Goal: Task Accomplishment & Management: Manage account settings

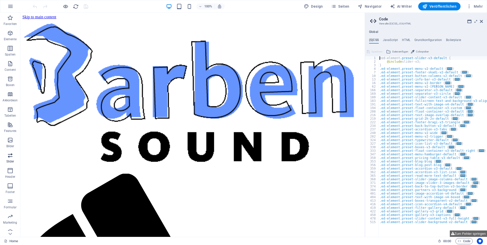
type textarea "zed-element.preset-slider-v3-default {"
click at [345, 6] on span "Seiten" at bounding box center [340, 6] width 18 height 5
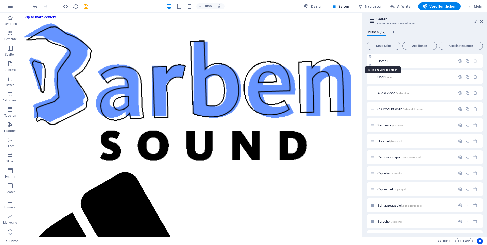
click at [386, 61] on span "Home /" at bounding box center [383, 61] width 10 height 4
click at [380, 61] on span "Home /" at bounding box center [383, 61] width 10 height 4
click at [382, 62] on span "Home /" at bounding box center [383, 61] width 10 height 4
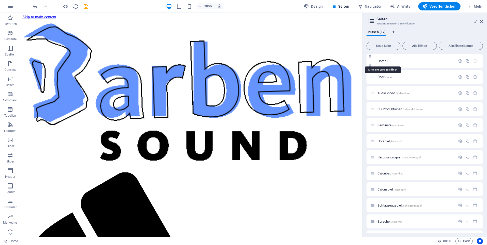
click at [382, 62] on span "Home /" at bounding box center [383, 61] width 10 height 4
click at [380, 62] on span "Home /" at bounding box center [383, 61] width 10 height 4
click at [382, 60] on span "Home /" at bounding box center [383, 61] width 10 height 4
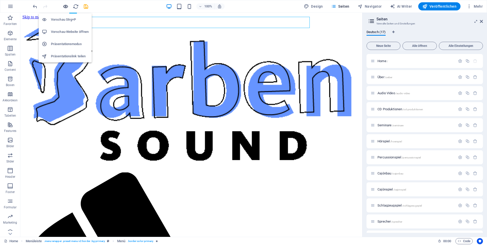
click at [65, 6] on icon "button" at bounding box center [66, 7] width 6 height 6
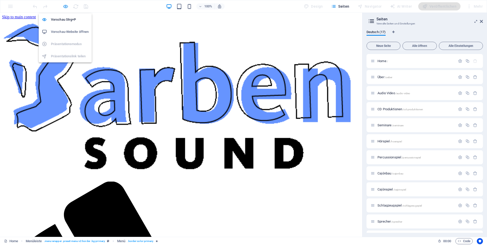
click at [64, 6] on icon "button" at bounding box center [66, 7] width 6 height 6
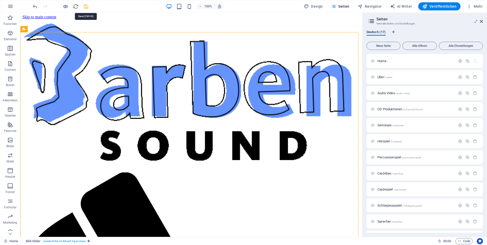
click at [86, 7] on icon "save" at bounding box center [86, 7] width 6 height 6
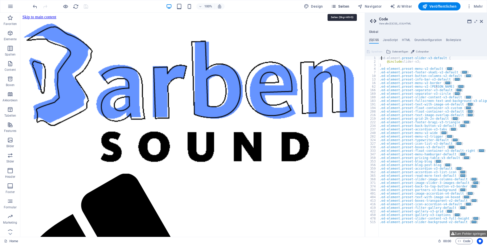
click at [343, 4] on span "Seiten" at bounding box center [340, 6] width 18 height 5
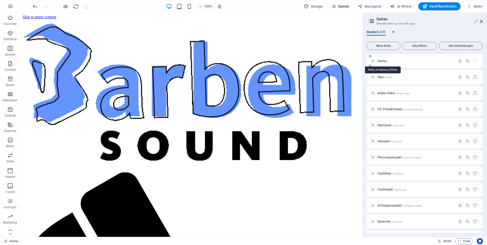
click at [382, 60] on span "Home /" at bounding box center [383, 61] width 10 height 4
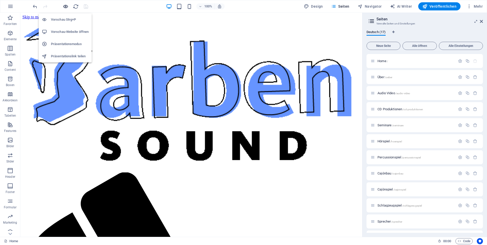
click at [65, 5] on icon "button" at bounding box center [66, 7] width 6 height 6
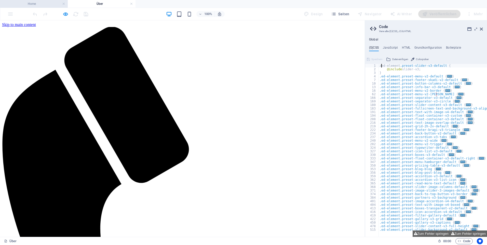
click at [39, 3] on h4 "Home" at bounding box center [34, 4] width 68 height 6
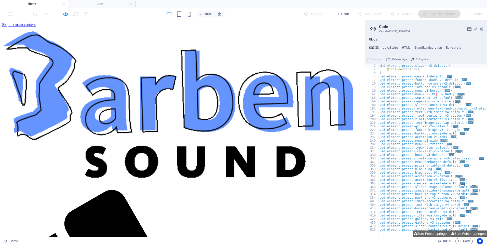
click at [39, 3] on h4 "Home" at bounding box center [34, 4] width 68 height 6
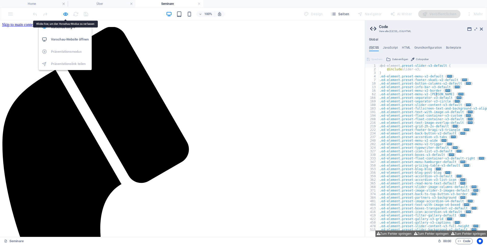
click at [67, 38] on h6 "Vorschau-Website öffnen" at bounding box center [70, 39] width 38 height 6
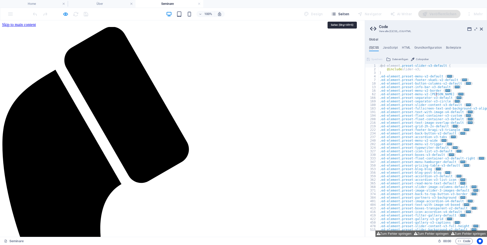
click at [345, 15] on span "Seiten" at bounding box center [340, 13] width 18 height 5
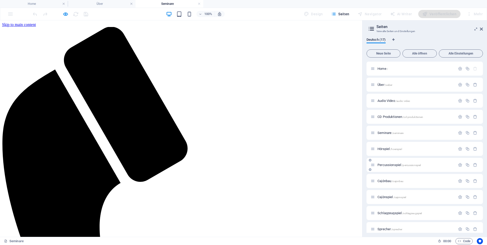
click at [392, 163] on div "Percussionspiel /percussionspiel" at bounding box center [413, 165] width 85 height 6
click at [393, 164] on span "Percussionspiel /percussionspiel" at bounding box center [399, 165] width 43 height 4
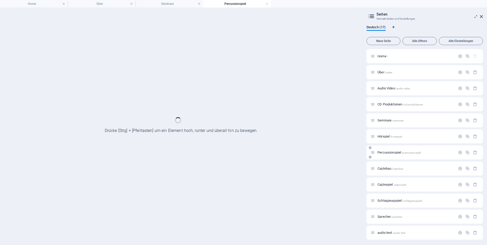
click at [393, 164] on div "Cajónbau /cajonbau" at bounding box center [425, 169] width 116 height 14
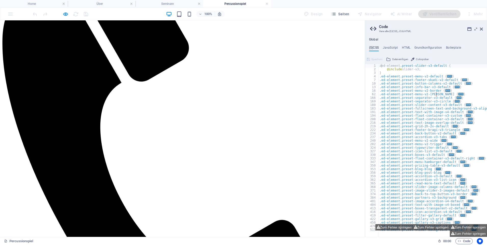
scroll to position [102, 0]
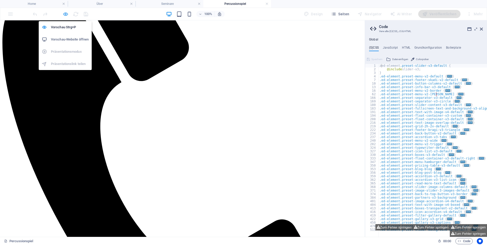
click at [65, 14] on icon "button" at bounding box center [66, 14] width 6 height 6
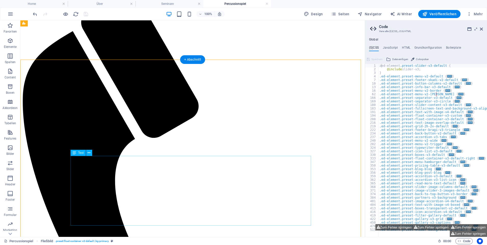
scroll to position [0, 0]
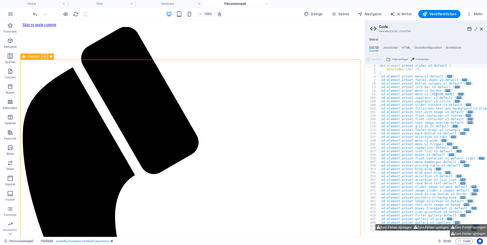
click at [42, 57] on button at bounding box center [45, 57] width 6 height 6
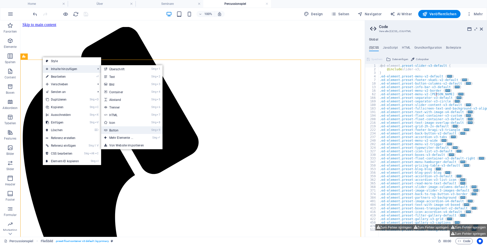
click at [128, 130] on link "Strg 9 Button" at bounding box center [122, 130] width 42 height 8
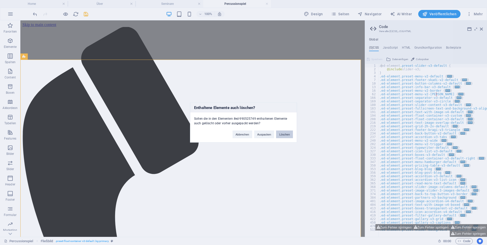
click at [285, 133] on button "Löschen" at bounding box center [284, 135] width 17 height 8
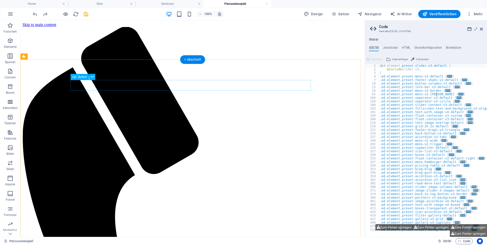
click at [92, 77] on icon at bounding box center [92, 76] width 3 height 5
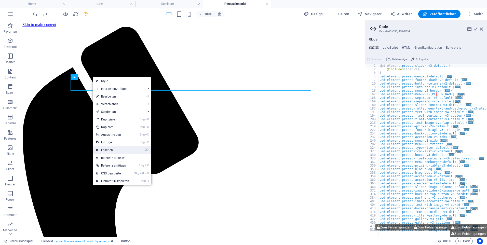
click at [115, 148] on link "⌦ Löschen" at bounding box center [112, 150] width 39 height 8
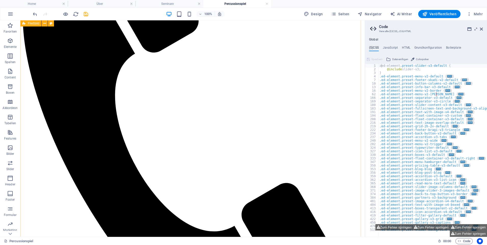
scroll to position [68, 0]
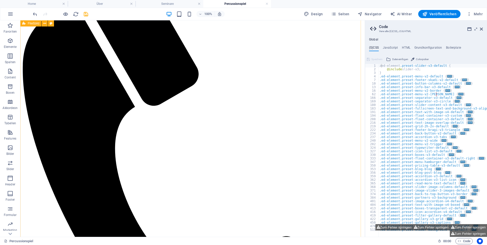
click at [10, 74] on icon "button" at bounding box center [10, 71] width 6 height 6
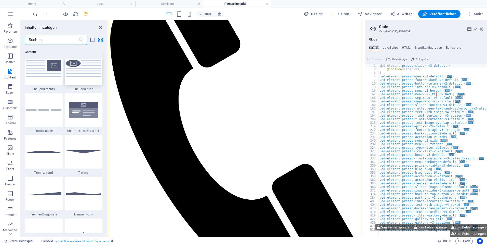
scroll to position [1274, 0]
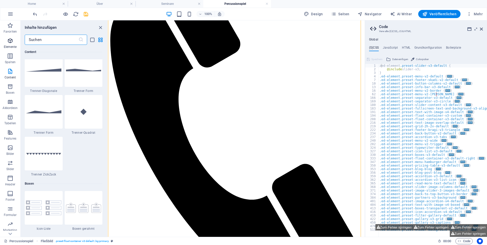
drag, startPoint x: 50, startPoint y: 39, endPoint x: 17, endPoint y: 43, distance: 32.8
click at [17, 43] on div "Favoriten Elemente Spalten Content Boxen Akkordeon Tabellen Features Bilder Sli…" at bounding box center [54, 128] width 108 height 217
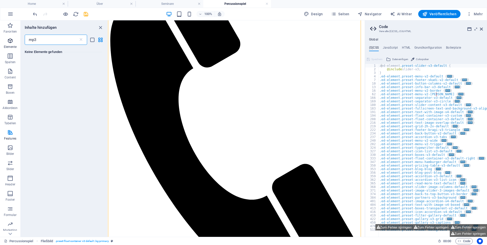
scroll to position [0, 0]
type input "mp3"
click at [345, 15] on span "Seiten" at bounding box center [340, 13] width 18 height 5
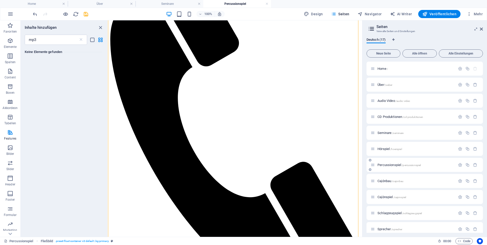
click at [395, 164] on span "Percussionspiel /percussionspiel" at bounding box center [399, 165] width 43 height 4
click at [467, 164] on icon "button" at bounding box center [467, 165] width 4 height 4
type input "Dem"
type input "/d"
type input "D"
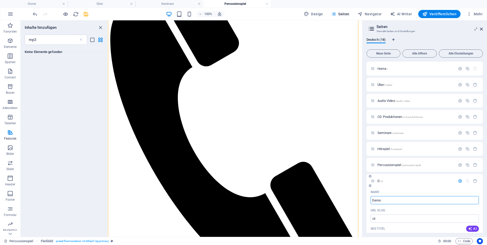
type input "Demos"
type input "/demo"
type input "Demo"
type input "Demos"
type input "/demos"
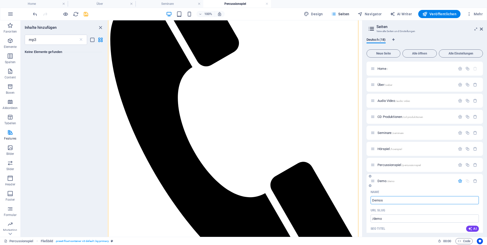
type input "Demos"
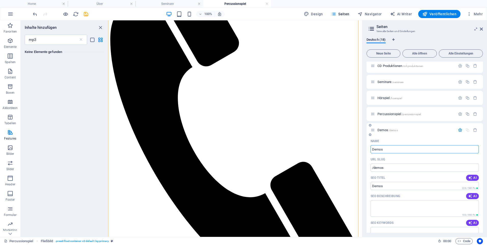
scroll to position [76, 0]
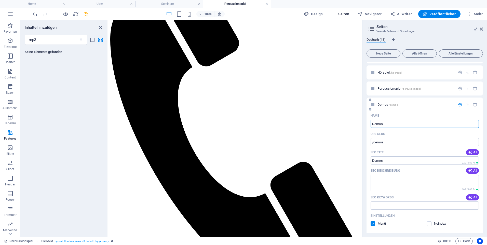
type input "Demos"
click at [458, 105] on icon "button" at bounding box center [460, 104] width 4 height 4
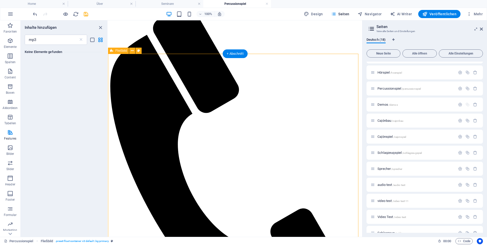
scroll to position [0, 0]
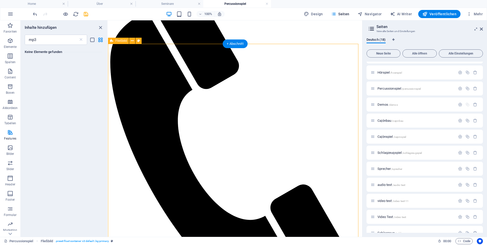
scroll to position [76, 0]
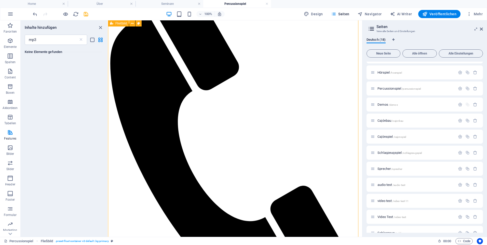
scroll to position [25, 0]
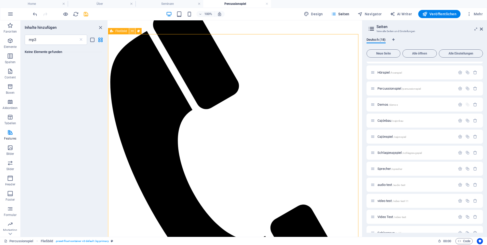
click at [131, 32] on icon at bounding box center [132, 31] width 3 height 5
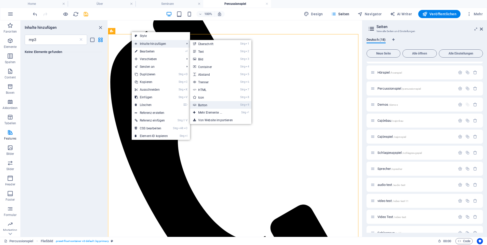
click at [213, 105] on link "Strg 9 Button" at bounding box center [211, 105] width 42 height 8
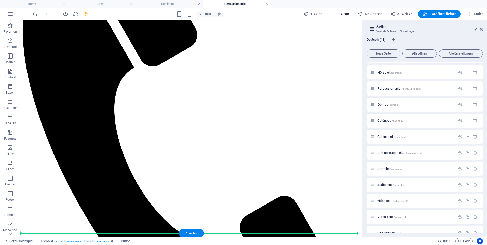
scroll to position [145, 0]
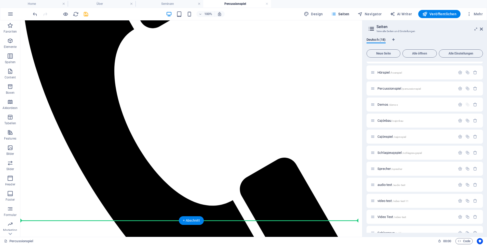
drag, startPoint x: 76, startPoint y: 59, endPoint x: 83, endPoint y: 96, distance: 38.1
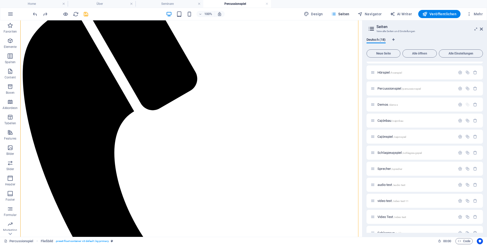
scroll to position [64, 0]
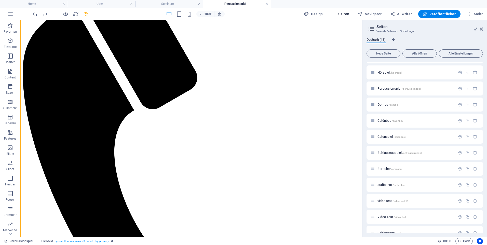
drag, startPoint x: 78, startPoint y: 60, endPoint x: 84, endPoint y: 173, distance: 112.5
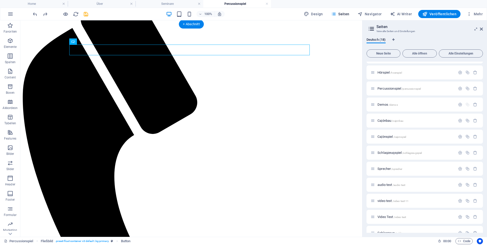
scroll to position [33, 0]
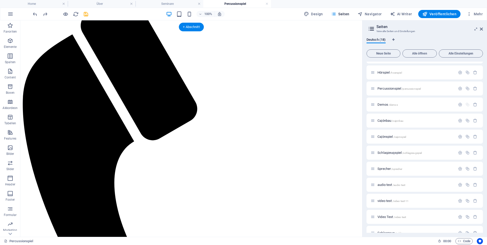
drag, startPoint x: 101, startPoint y: 51, endPoint x: 80, endPoint y: 175, distance: 125.0
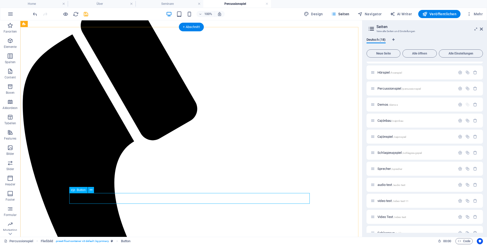
select select
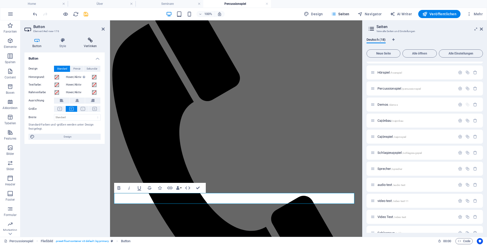
click at [90, 41] on icon at bounding box center [90, 40] width 29 height 5
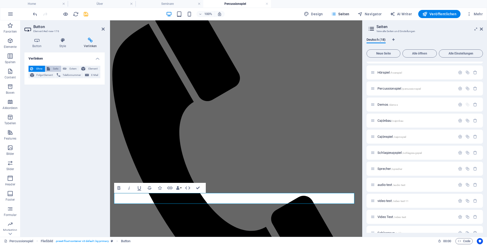
click at [52, 68] on span "Seite" at bounding box center [55, 69] width 8 height 6
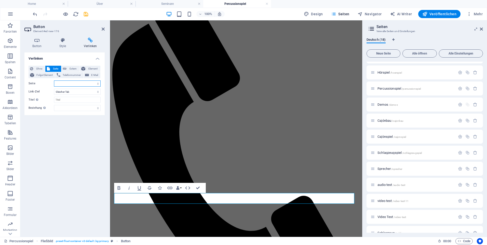
click at [60, 83] on select "Home Über Audio Video CD Produktionen Seminare Hörspiel Percussionspiel Demos C…" at bounding box center [77, 84] width 47 height 6
select select "7"
click at [54, 81] on select "Home Über Audio Video CD Produktionen Seminare Hörspiel Percussionspiel Demos C…" at bounding box center [77, 84] width 47 height 6
click at [89, 156] on div "Verlinken Ohne Seite Extern Element Folge-Element Telefonnummer E-Mail Seite Ho…" at bounding box center [64, 142] width 80 height 180
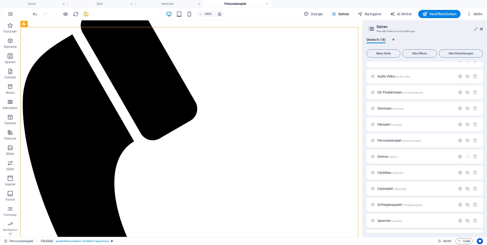
scroll to position [16, 0]
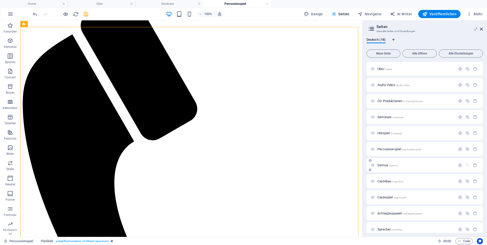
click at [386, 165] on span "Demos /demos" at bounding box center [388, 165] width 20 height 4
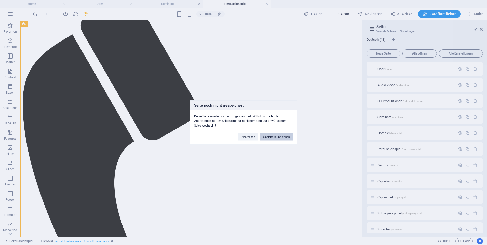
click at [281, 136] on button "Speichern und öffnen" at bounding box center [276, 137] width 33 height 8
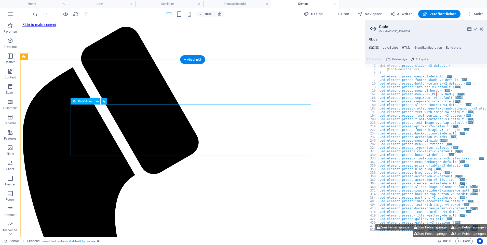
scroll to position [0, 0]
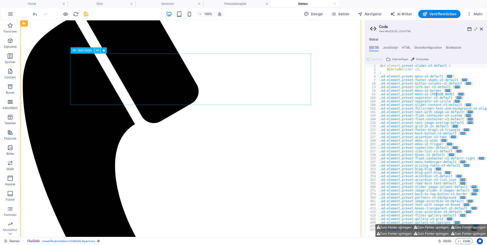
click at [96, 50] on icon at bounding box center [97, 50] width 3 height 5
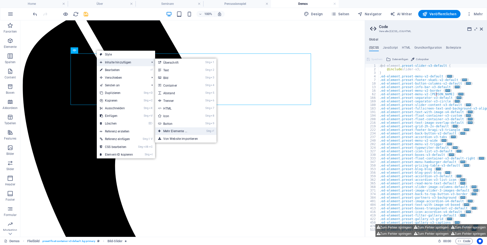
click at [188, 130] on link "Strg ⏎ Mehr Elemente ..." at bounding box center [176, 131] width 42 height 8
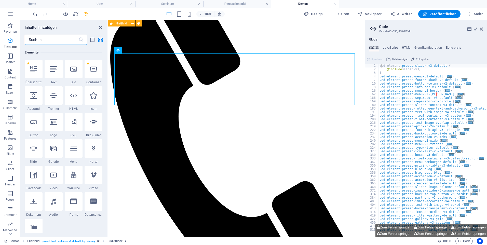
scroll to position [54, 0]
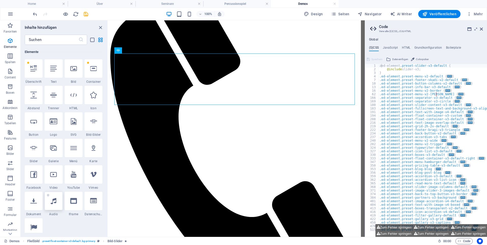
click at [55, 202] on icon at bounding box center [54, 201] width 6 height 7
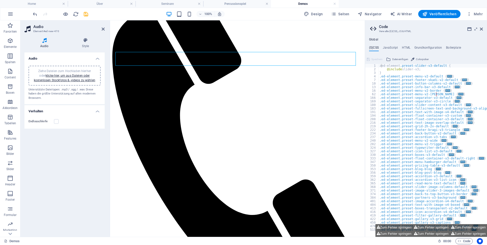
scroll to position [28, 0]
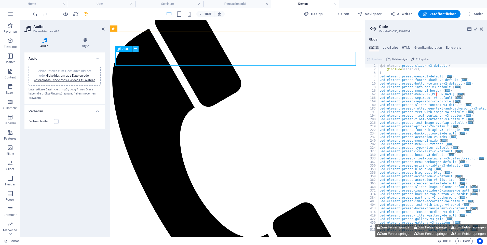
click at [136, 50] on icon at bounding box center [135, 48] width 3 height 5
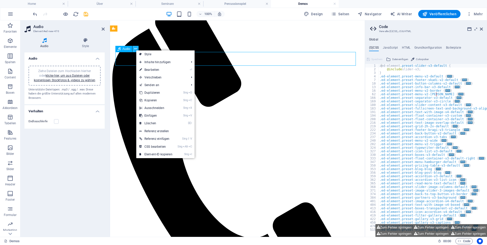
click at [136, 50] on icon at bounding box center [135, 48] width 3 height 5
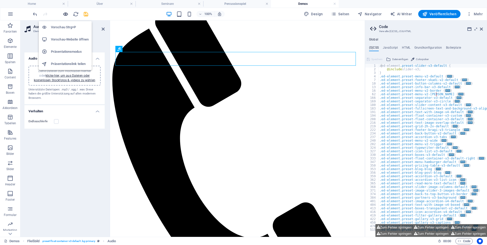
click at [66, 16] on icon "button" at bounding box center [66, 14] width 6 height 6
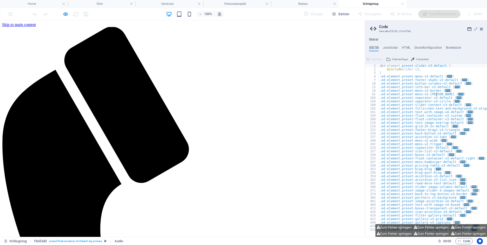
scroll to position [0, 0]
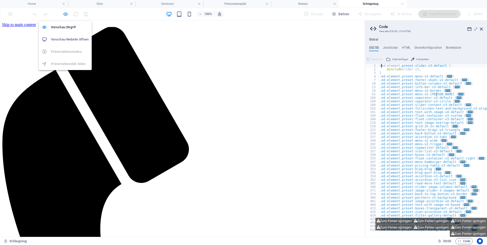
click at [66, 13] on icon "button" at bounding box center [66, 14] width 6 height 6
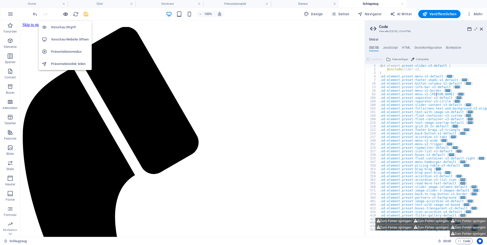
click at [65, 14] on icon "button" at bounding box center [66, 14] width 6 height 6
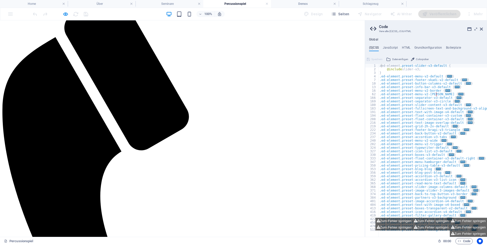
click at [318, 3] on h4 "Demos" at bounding box center [305, 4] width 68 height 6
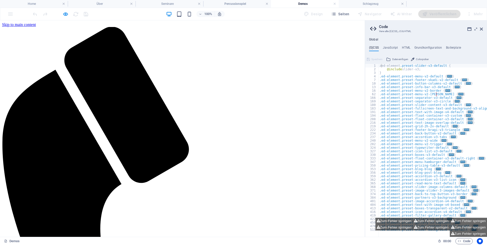
scroll to position [28, 0]
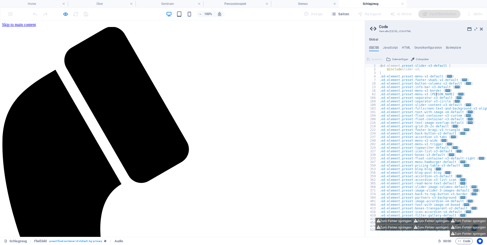
scroll to position [0, 0]
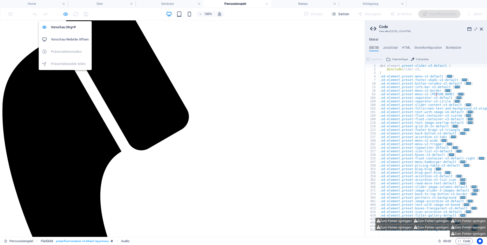
click at [64, 14] on icon "button" at bounding box center [66, 14] width 6 height 6
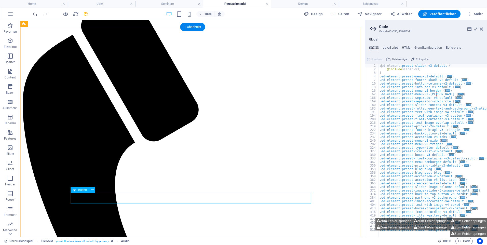
select select "7"
select select
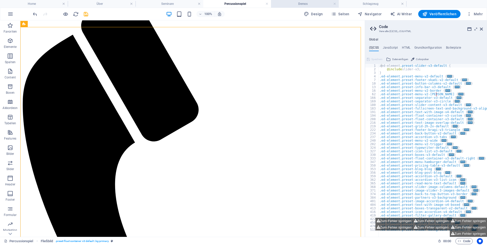
click at [301, 4] on h4 "Demos" at bounding box center [305, 4] width 68 height 6
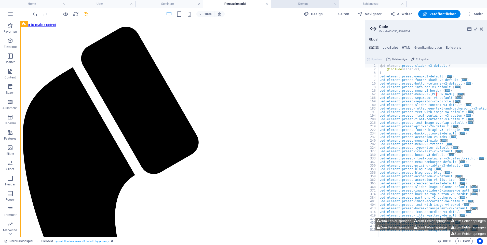
scroll to position [28, 0]
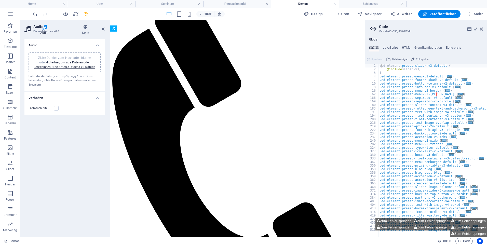
drag, startPoint x: 148, startPoint y: 64, endPoint x: 145, endPoint y: 140, distance: 76.8
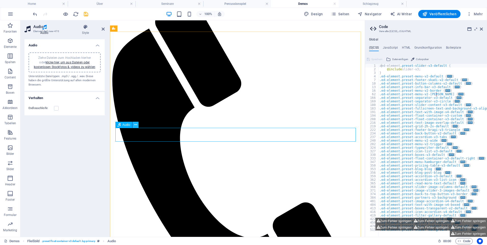
click at [136, 126] on icon at bounding box center [135, 124] width 3 height 5
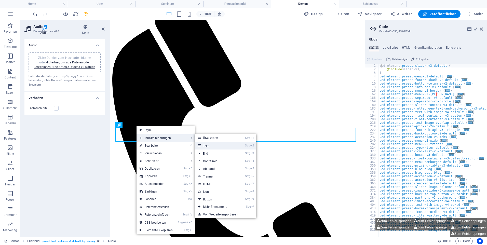
click at [207, 148] on link "Strg 2 Text" at bounding box center [216, 146] width 42 height 8
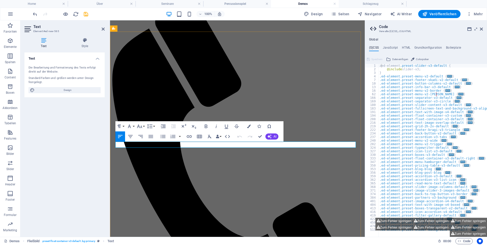
click at [249, 128] on button "Farben" at bounding box center [249, 126] width 10 height 10
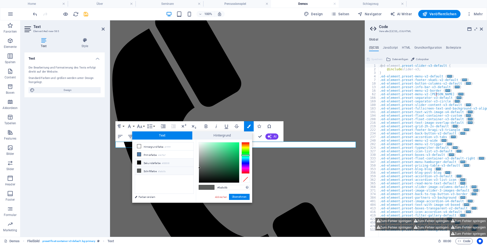
click at [140, 163] on icon at bounding box center [139, 163] width 4 height 4
type input "#000000"
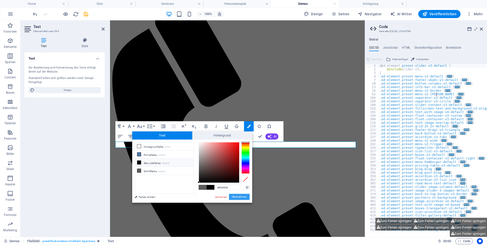
click at [231, 195] on button "Übernehmen" at bounding box center [239, 197] width 21 height 6
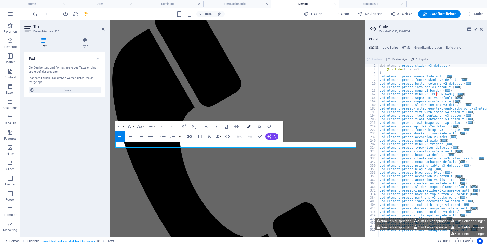
click at [250, 127] on icon "button" at bounding box center [249, 127] width 4 height 4
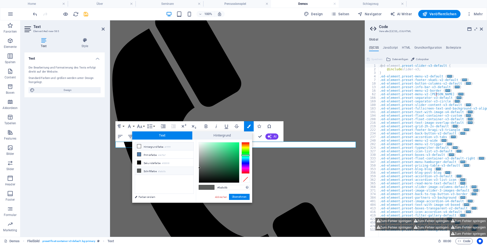
click at [138, 146] on icon at bounding box center [139, 146] width 4 height 4
type input "#ffffff"
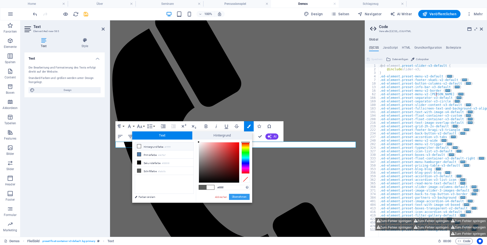
click at [238, 196] on button "Übernehmen" at bounding box center [239, 197] width 21 height 6
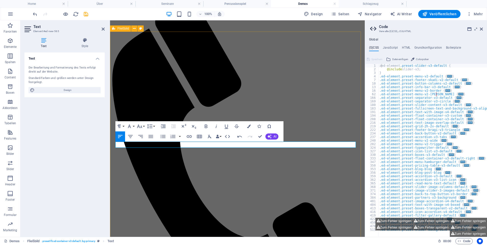
drag, startPoint x: 207, startPoint y: 194, endPoint x: 297, endPoint y: 194, distance: 89.7
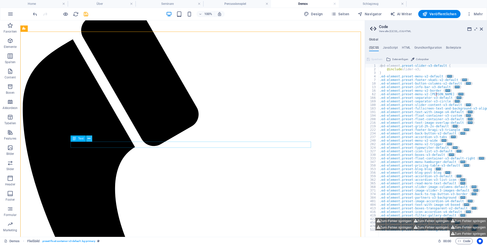
click at [90, 139] on icon at bounding box center [89, 138] width 3 height 5
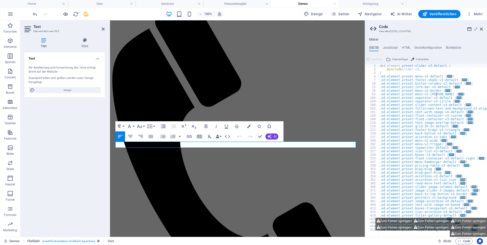
drag, startPoint x: 135, startPoint y: 143, endPoint x: 209, endPoint y: 164, distance: 76.5
click at [249, 125] on icon "button" at bounding box center [249, 127] width 4 height 4
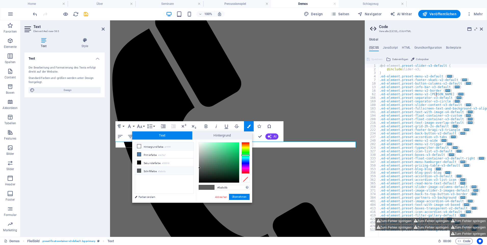
click at [139, 146] on icon at bounding box center [139, 146] width 4 height 4
type input "#ffffff"
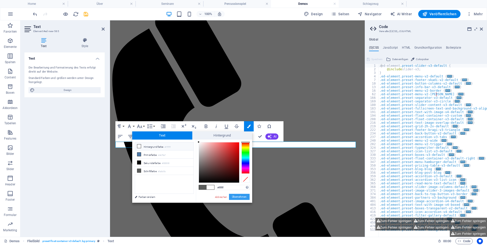
click at [241, 198] on button "Übernehmen" at bounding box center [239, 197] width 21 height 6
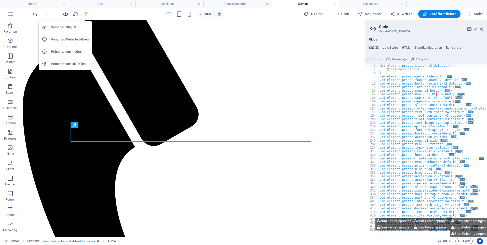
click at [63, 13] on icon "button" at bounding box center [66, 14] width 6 height 6
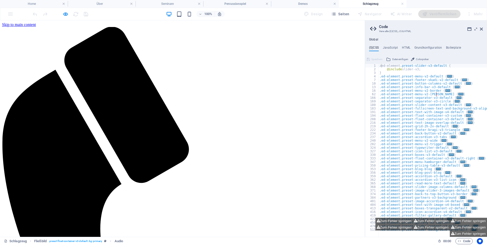
scroll to position [0, 0]
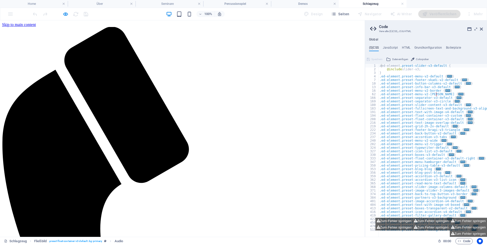
scroll to position [0, 0]
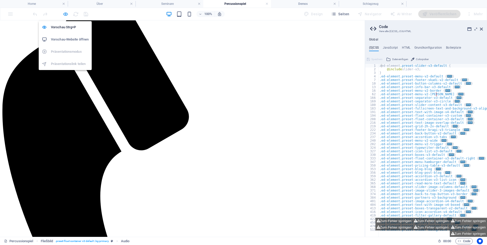
click at [66, 14] on icon "button" at bounding box center [66, 14] width 6 height 6
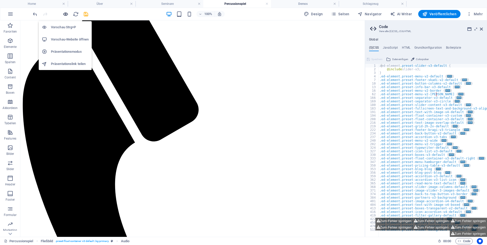
click at [64, 12] on icon "button" at bounding box center [66, 14] width 6 height 6
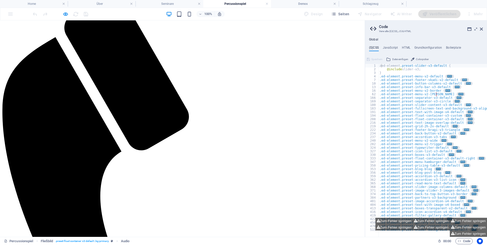
click at [299, 4] on h4 "Demos" at bounding box center [305, 4] width 68 height 6
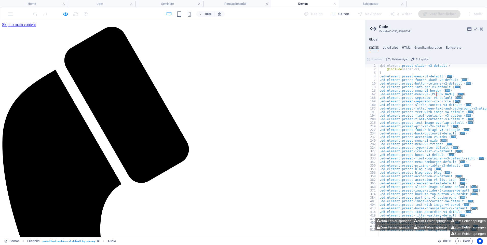
scroll to position [28, 0]
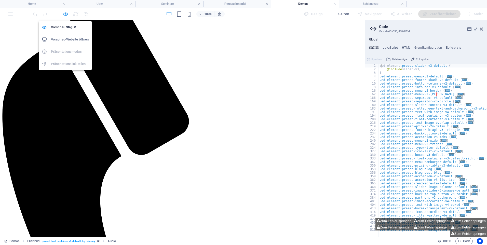
click at [65, 12] on icon "button" at bounding box center [66, 14] width 6 height 6
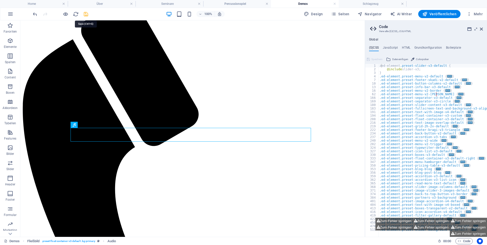
click at [85, 14] on icon "save" at bounding box center [86, 14] width 6 height 6
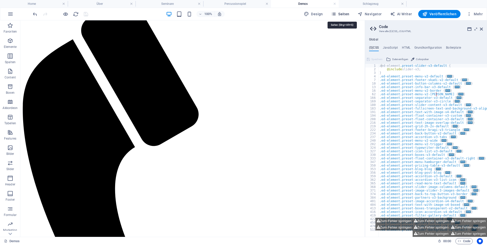
click at [344, 13] on span "Seiten" at bounding box center [340, 13] width 18 height 5
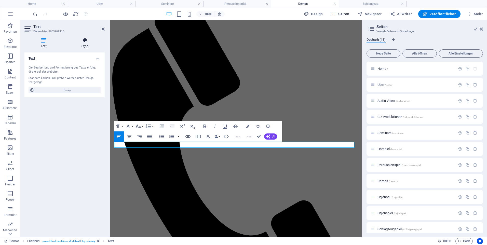
click at [85, 41] on icon at bounding box center [85, 40] width 40 height 5
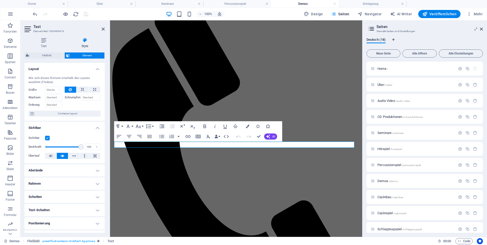
click at [85, 41] on icon at bounding box center [85, 40] width 40 height 5
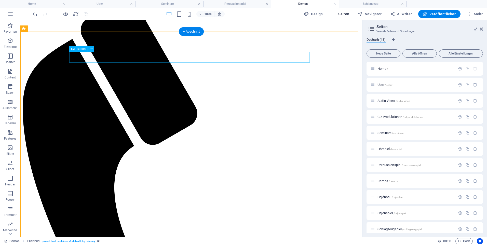
select select "15"
select select
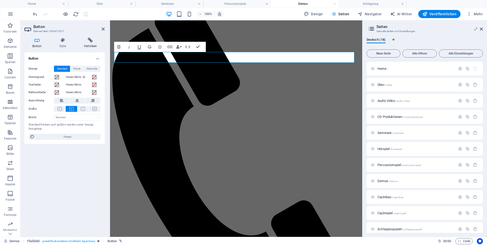
click at [91, 43] on icon at bounding box center [90, 40] width 29 height 5
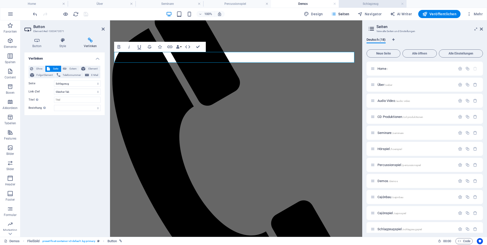
click at [366, 3] on h4 "Schlagzeug" at bounding box center [373, 4] width 68 height 6
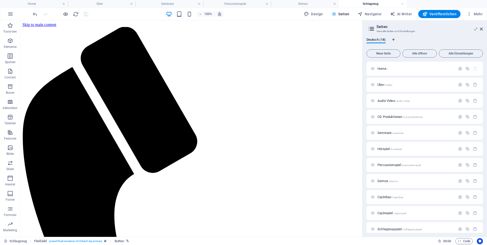
scroll to position [0, 0]
click at [68, 39] on h6 "Vorschau-Website öffnen" at bounding box center [70, 39] width 38 height 6
click at [235, 2] on h4 "Percussionspiel" at bounding box center [237, 4] width 68 height 6
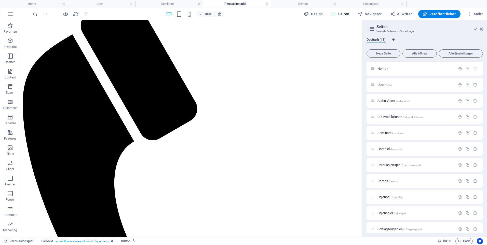
click at [235, 2] on h4 "Percussionspiel" at bounding box center [237, 4] width 68 height 6
click at [380, 183] on div "Demos /demos" at bounding box center [413, 181] width 85 height 6
click at [310, 6] on h4 "Demos" at bounding box center [305, 4] width 68 height 6
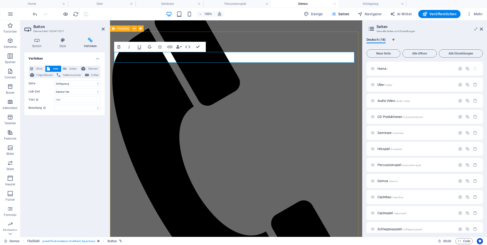
drag, startPoint x: 222, startPoint y: 194, endPoint x: 312, endPoint y: 193, distance: 89.4
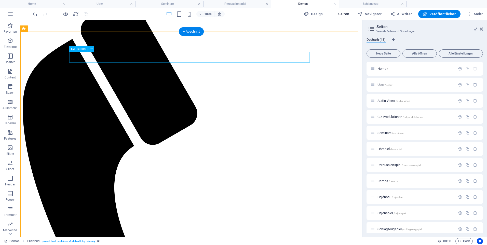
select select "15"
select select
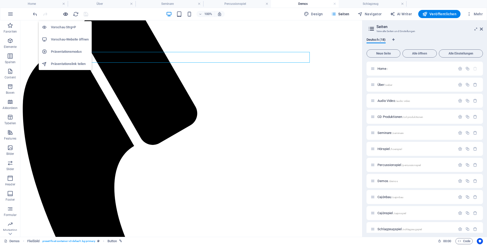
click at [64, 15] on icon "button" at bounding box center [66, 14] width 6 height 6
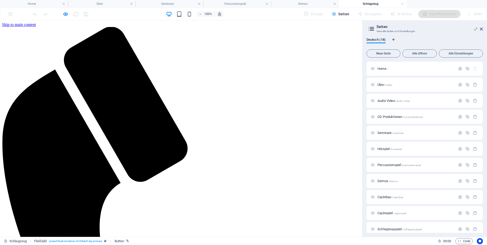
scroll to position [0, 0]
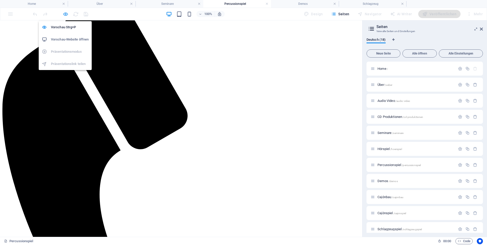
click at [65, 14] on icon "button" at bounding box center [66, 14] width 6 height 6
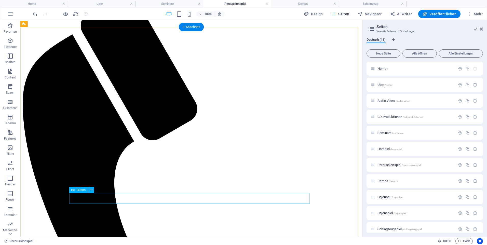
select select "7"
select select
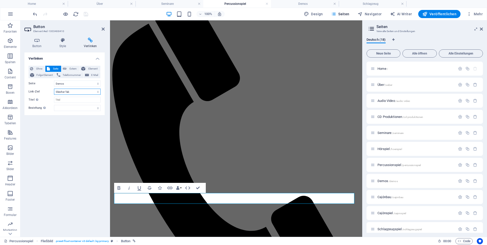
click at [72, 92] on select "Neuer Tab Gleicher Tab Overlay" at bounding box center [77, 92] width 47 height 6
click at [72, 94] on select "Neuer Tab Gleicher Tab Overlay" at bounding box center [77, 92] width 47 height 6
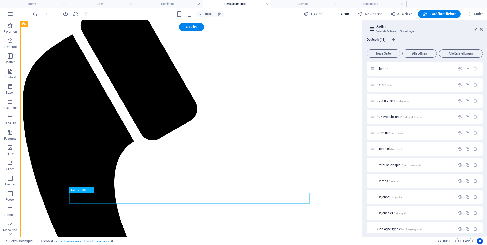
select select "7"
select select
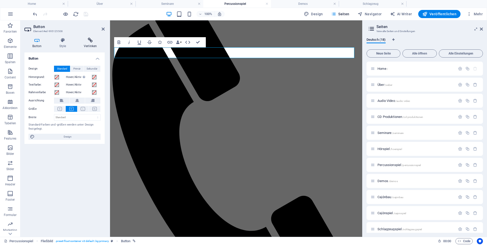
click at [92, 42] on icon at bounding box center [90, 40] width 29 height 5
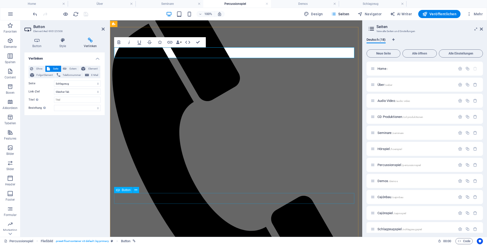
select select "7"
select select
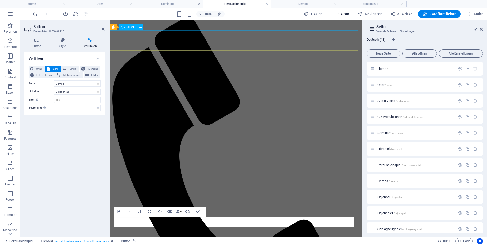
scroll to position [0, 0]
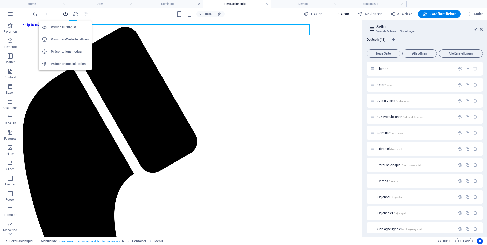
click at [66, 14] on icon "button" at bounding box center [66, 14] width 6 height 6
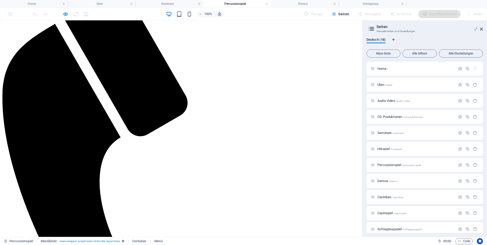
scroll to position [51, 0]
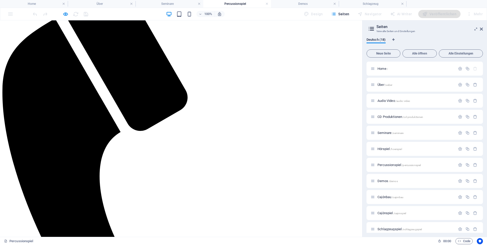
click at [382, 182] on span "Demos /demos" at bounding box center [388, 181] width 20 height 4
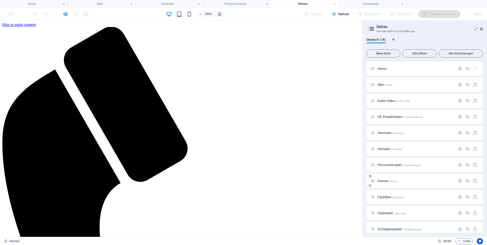
scroll to position [28, 0]
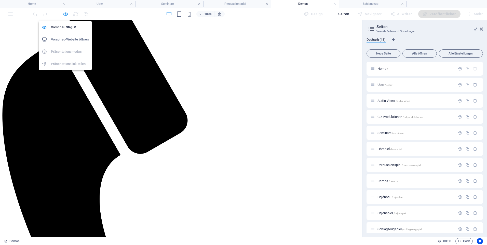
click at [66, 14] on icon "button" at bounding box center [66, 14] width 6 height 6
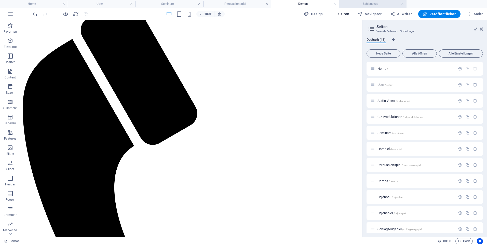
click at [355, 4] on h4 "Schlagzeug" at bounding box center [373, 4] width 68 height 6
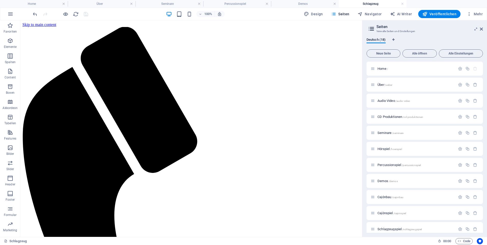
scroll to position [0, 0]
click at [297, 5] on h4 "Demos" at bounding box center [305, 4] width 68 height 6
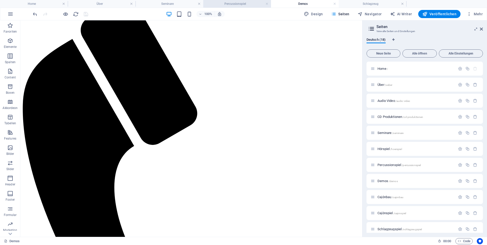
click at [247, 5] on h4 "Percussionspiel" at bounding box center [237, 4] width 68 height 6
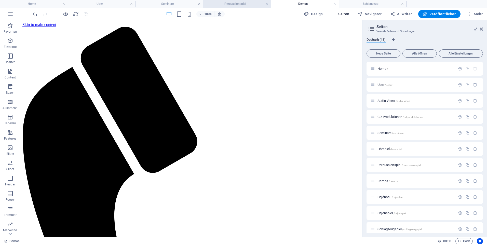
scroll to position [51, 0]
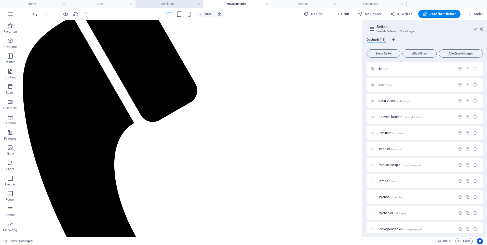
click at [184, 4] on h4 "Seminare" at bounding box center [170, 4] width 68 height 6
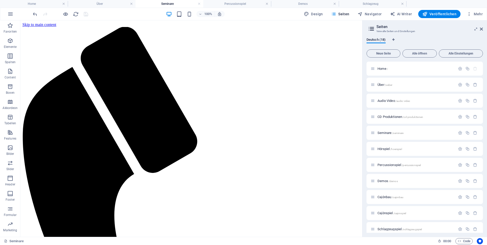
scroll to position [0, 0]
click at [127, 3] on h4 "Über" at bounding box center [102, 4] width 68 height 6
click at [39, 6] on h4 "Home" at bounding box center [34, 4] width 68 height 6
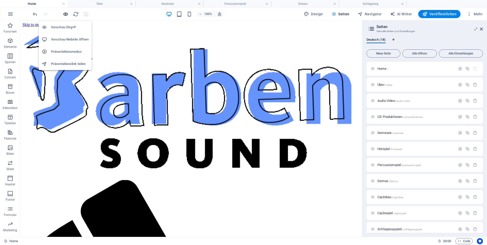
click at [65, 13] on icon "button" at bounding box center [66, 14] width 6 height 6
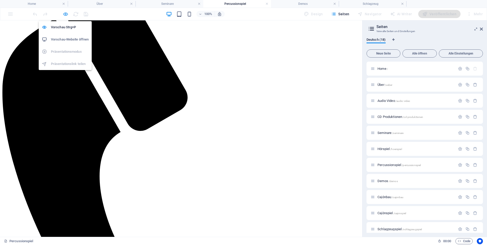
click at [65, 15] on icon "button" at bounding box center [66, 14] width 6 height 6
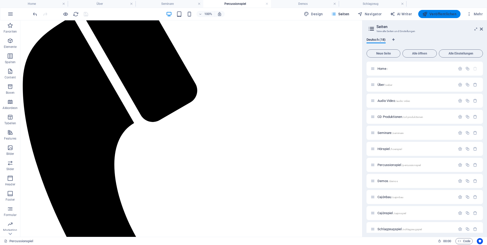
click at [446, 14] on span "Veröffentlichen" at bounding box center [439, 13] width 34 height 5
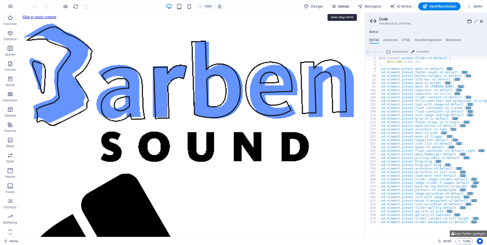
click at [347, 6] on span "Seiten" at bounding box center [340, 6] width 18 height 5
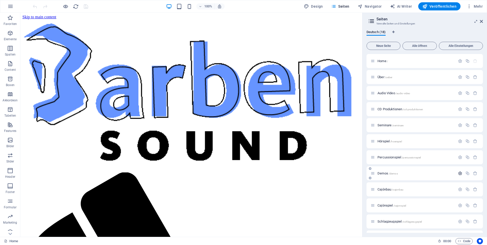
click at [458, 175] on icon "button" at bounding box center [460, 173] width 4 height 4
click at [377, 174] on div "Demos /demos" at bounding box center [415, 173] width 79 height 3
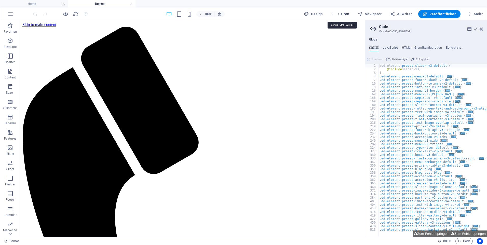
click at [347, 13] on span "Seiten" at bounding box center [340, 13] width 18 height 5
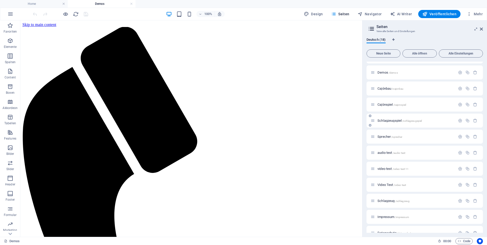
scroll to position [118, 0]
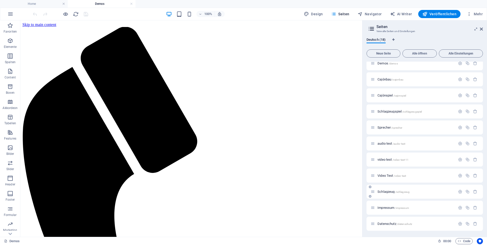
click at [388, 191] on span "Schlagzeug /schlagzeug" at bounding box center [394, 192] width 32 height 4
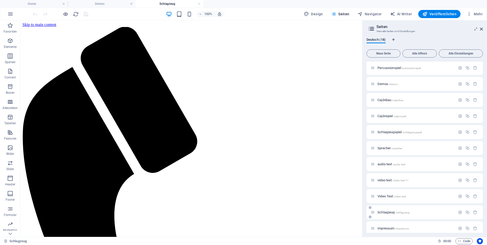
scroll to position [0, 0]
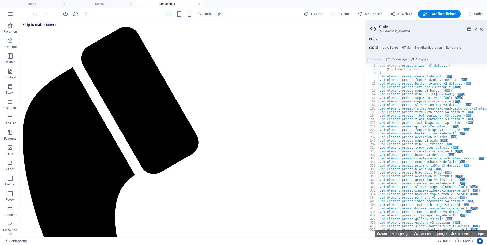
click at [64, 17] on div at bounding box center [60, 14] width 57 height 8
click at [64, 14] on icon "button" at bounding box center [66, 14] width 6 height 6
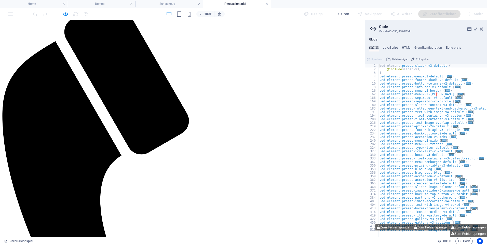
scroll to position [51, 0]
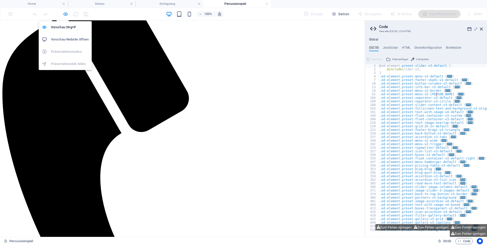
click at [67, 14] on icon "button" at bounding box center [66, 14] width 6 height 6
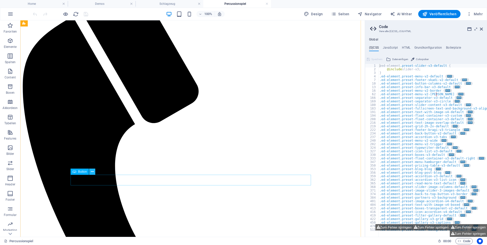
click at [90, 173] on button at bounding box center [92, 172] width 6 height 6
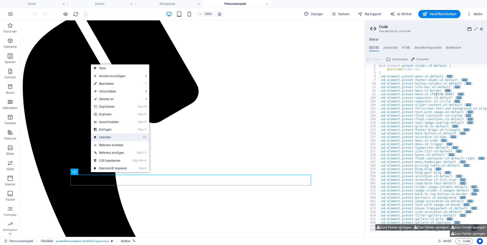
click at [107, 136] on link "⌦ Löschen" at bounding box center [110, 138] width 39 height 8
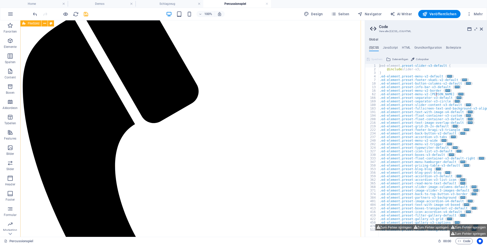
click at [86, 13] on icon "save" at bounding box center [86, 14] width 6 height 6
click at [446, 14] on span "Veröffentlichen" at bounding box center [439, 13] width 34 height 5
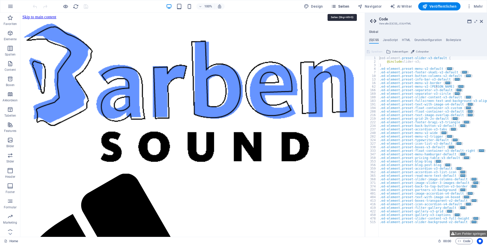
type textarea "zed-element.preset-slider-v3-default {"
click at [345, 5] on span "Seiten" at bounding box center [340, 6] width 18 height 5
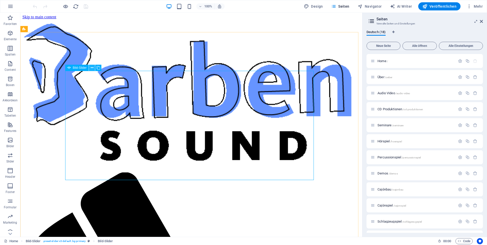
click at [91, 66] on icon at bounding box center [92, 67] width 3 height 5
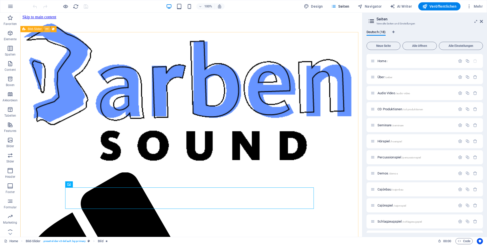
click at [47, 28] on icon at bounding box center [47, 28] width 3 height 5
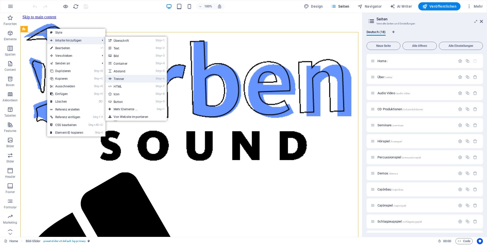
click at [141, 79] on link "Strg 6 Trenner" at bounding box center [126, 79] width 42 height 8
select select "%"
select select "px"
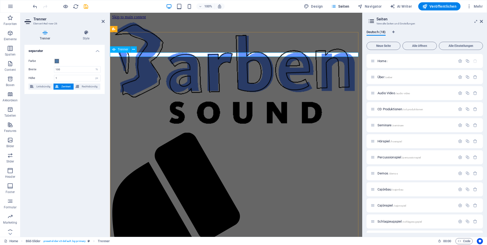
click at [73, 71] on input "100" at bounding box center [77, 69] width 46 height 6
drag, startPoint x: 67, startPoint y: 70, endPoint x: 54, endPoint y: 70, distance: 13.2
click at [54, 70] on div "Breite 126 px rem % vh vw" at bounding box center [65, 69] width 72 height 7
type input "2"
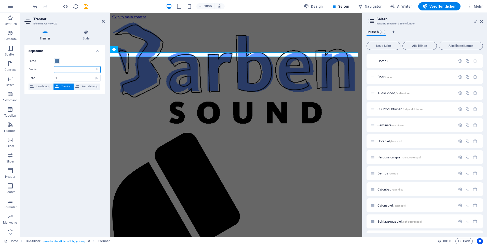
type input "2"
type input "300"
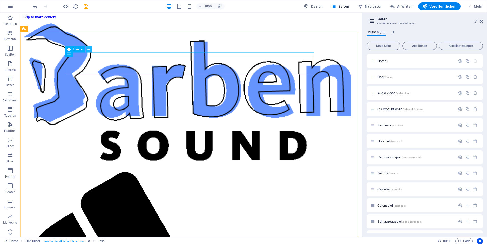
click at [87, 50] on icon at bounding box center [88, 49] width 3 height 5
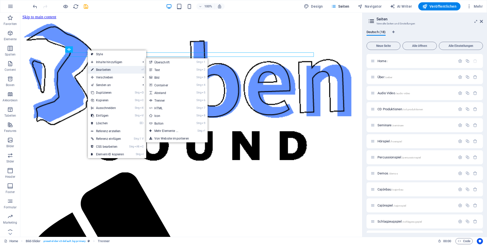
click at [96, 70] on link "⏎ Bearbeiten" at bounding box center [107, 70] width 39 height 8
select select "%"
select select "px"
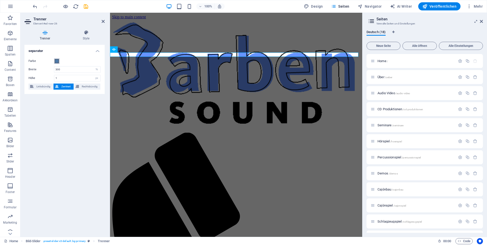
click at [58, 61] on span at bounding box center [57, 61] width 4 height 4
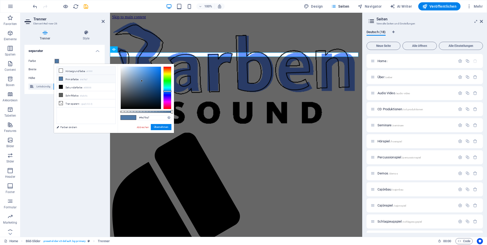
click at [60, 69] on icon at bounding box center [61, 71] width 4 height 4
type input "#ffffff"
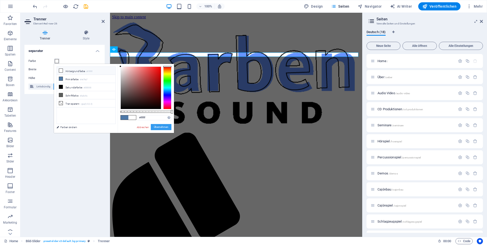
click at [157, 129] on button "Übernehmen" at bounding box center [161, 127] width 21 height 6
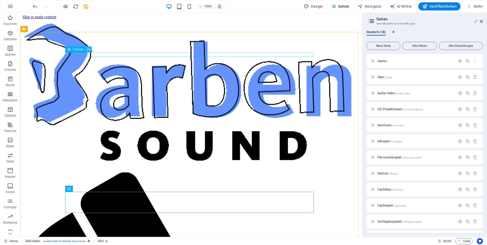
click at [87, 49] on icon at bounding box center [88, 49] width 3 height 5
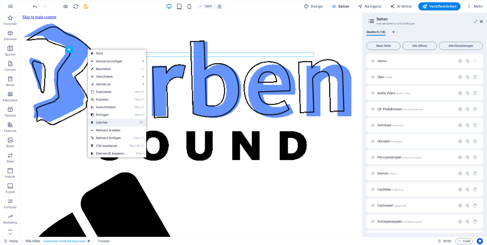
click at [110, 119] on link "⌦ Löschen" at bounding box center [107, 123] width 39 height 8
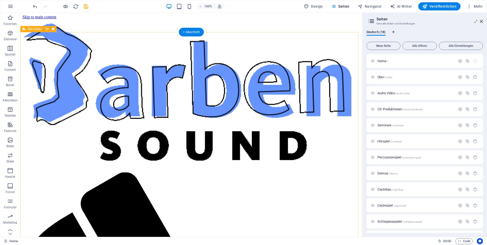
click at [46, 28] on icon at bounding box center [47, 28] width 3 height 5
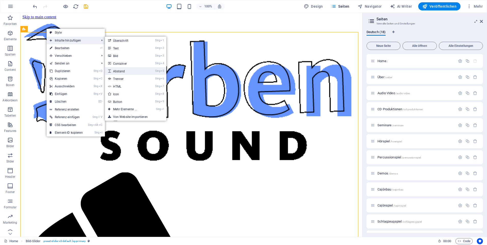
click at [133, 71] on link "Strg 5 Abstand" at bounding box center [126, 71] width 42 height 8
select select "px"
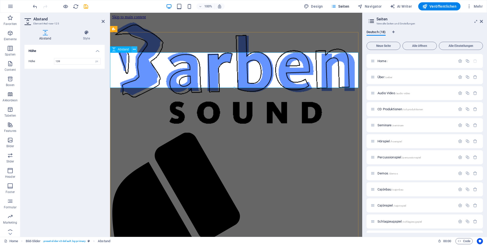
type input "139"
click at [133, 49] on icon at bounding box center [134, 49] width 3 height 5
click at [134, 50] on icon at bounding box center [134, 49] width 3 height 5
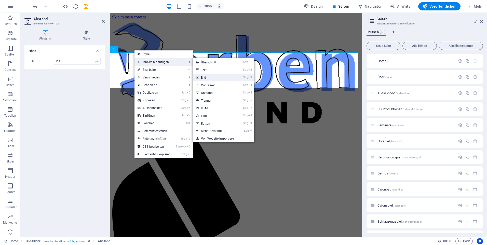
click at [226, 78] on link "Strg 3 Bild" at bounding box center [214, 78] width 42 height 8
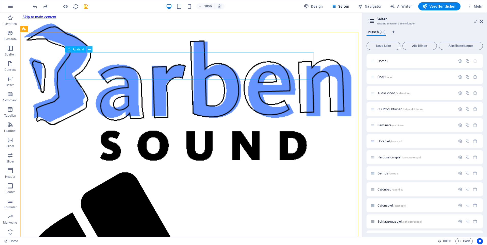
click at [90, 50] on icon at bounding box center [89, 49] width 3 height 5
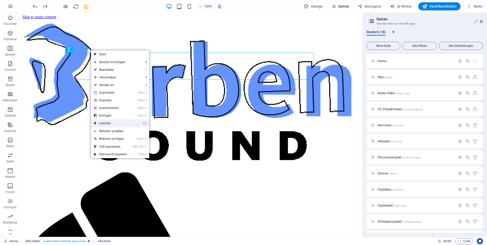
click at [110, 123] on link "⌦ Löschen" at bounding box center [110, 123] width 39 height 8
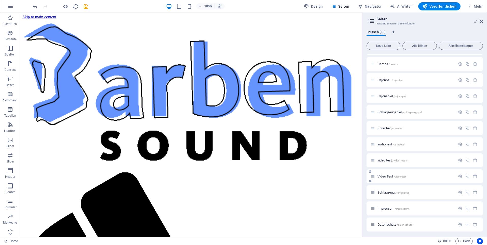
scroll to position [110, 0]
click at [389, 176] on span "Video Test /video-test" at bounding box center [392, 176] width 29 height 4
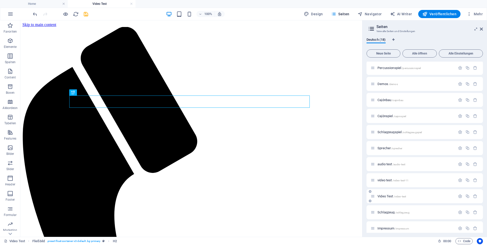
scroll to position [0, 0]
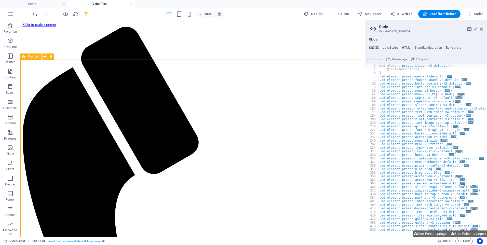
click at [43, 57] on icon at bounding box center [44, 56] width 3 height 5
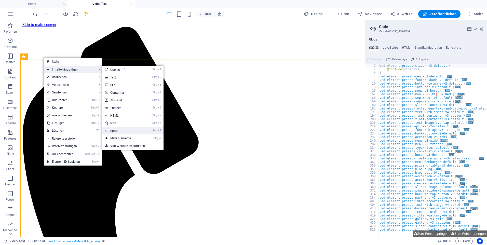
click at [120, 130] on link "Strg 9 Button" at bounding box center [123, 131] width 42 height 8
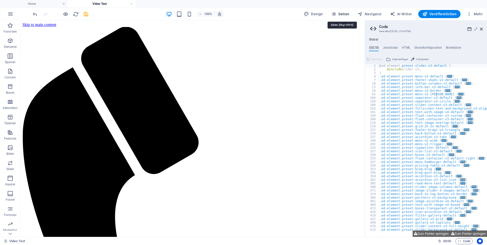
click at [345, 14] on span "Seiten" at bounding box center [340, 13] width 18 height 5
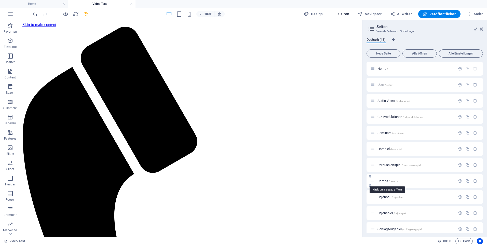
click at [383, 181] on span "Demos /demos" at bounding box center [388, 181] width 20 height 4
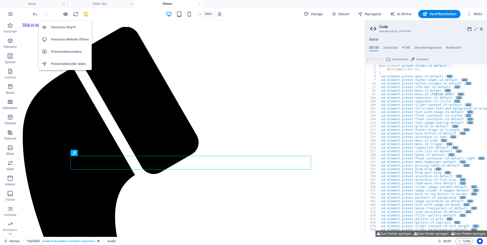
click at [64, 14] on icon "button" at bounding box center [66, 14] width 6 height 6
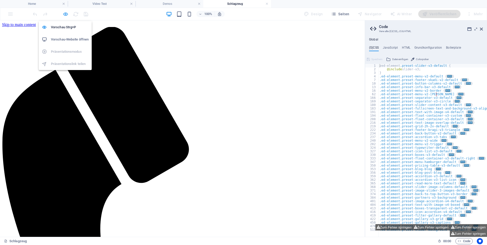
click at [66, 14] on icon "button" at bounding box center [66, 14] width 6 height 6
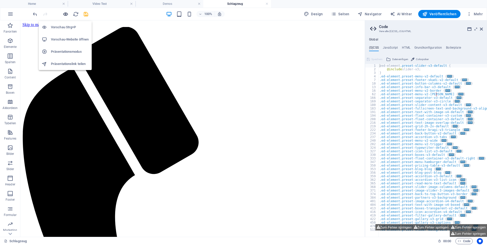
click at [66, 14] on icon "button" at bounding box center [66, 14] width 6 height 6
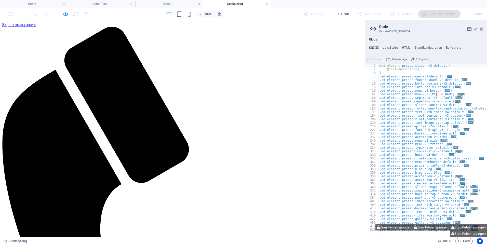
click at [180, 3] on h4 "Demos" at bounding box center [170, 4] width 68 height 6
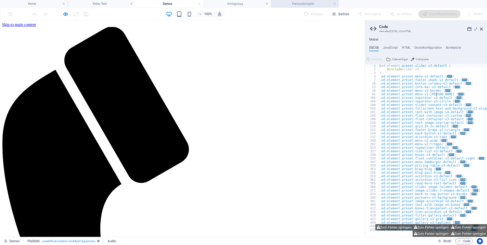
click at [286, 3] on h4 "Percussionspiel" at bounding box center [305, 4] width 68 height 6
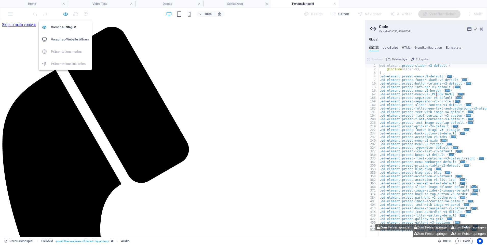
click at [63, 15] on icon "button" at bounding box center [66, 14] width 6 height 6
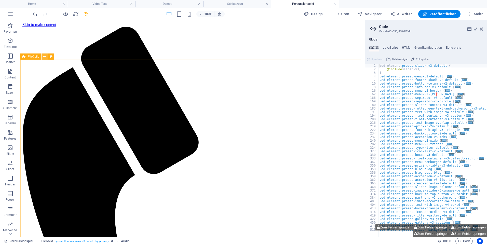
click at [43, 56] on icon at bounding box center [44, 56] width 3 height 5
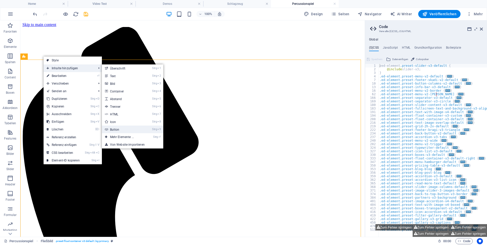
click at [124, 129] on link "Strg 9 Button" at bounding box center [123, 130] width 42 height 8
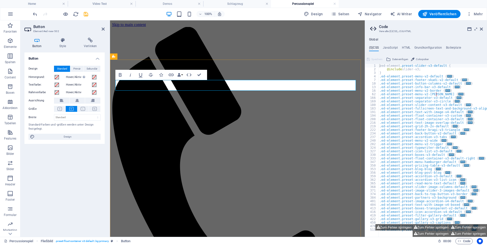
click at [91, 41] on icon at bounding box center [90, 40] width 29 height 5
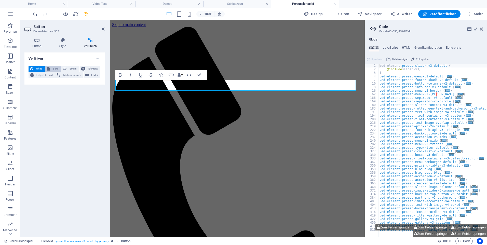
click at [51, 67] on span "Seite" at bounding box center [55, 69] width 8 height 6
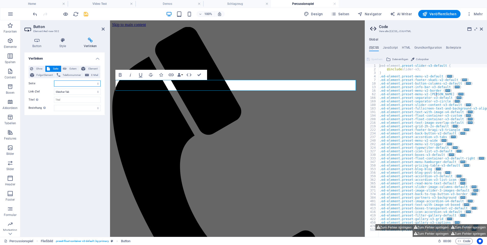
click at [59, 85] on select "Home Über Audio Video CD Produktionen Seminare Hörspiel Percussionspiel Demos C…" at bounding box center [77, 84] width 47 height 6
select select "7"
click at [54, 81] on select "Home Über Audio Video CD Produktionen Seminare Hörspiel Percussionspiel Demos C…" at bounding box center [77, 84] width 47 height 6
click at [87, 14] on icon "save" at bounding box center [86, 14] width 6 height 6
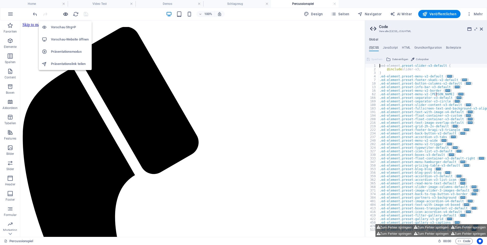
click at [63, 14] on icon "button" at bounding box center [66, 14] width 6 height 6
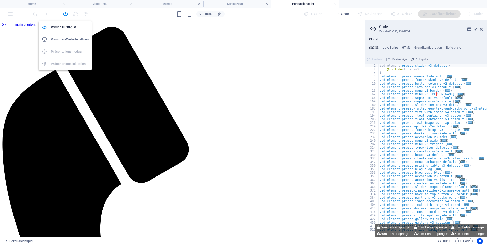
click at [65, 38] on h6 "Vorschau-Website öffnen" at bounding box center [70, 39] width 38 height 6
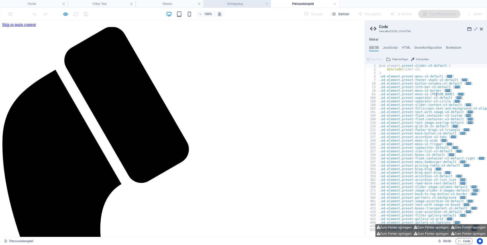
click at [236, 5] on h4 "Schlagzeug" at bounding box center [237, 4] width 68 height 6
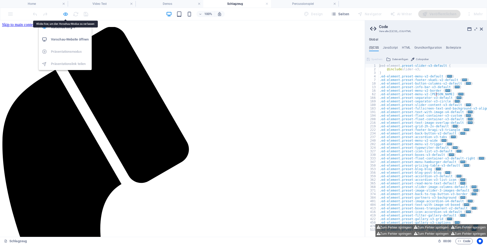
click at [67, 14] on icon "button" at bounding box center [66, 14] width 6 height 6
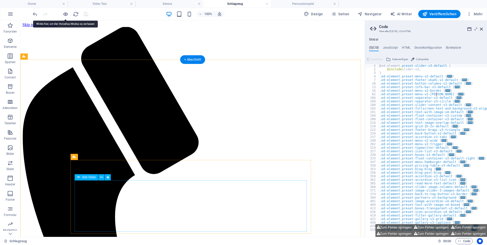
select select "px"
select select "ms"
select select "s"
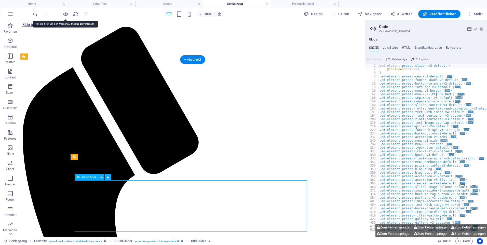
select select "progressive"
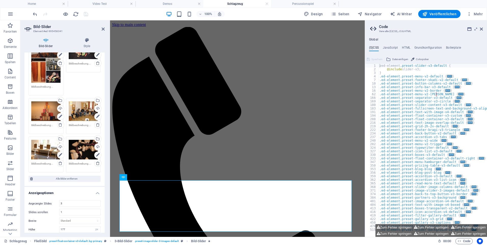
scroll to position [51, 0]
click at [97, 124] on icon at bounding box center [98, 124] width 4 height 4
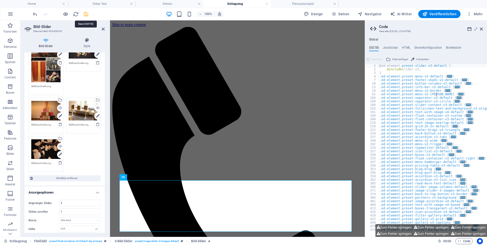
click at [87, 13] on icon "save" at bounding box center [86, 14] width 6 height 6
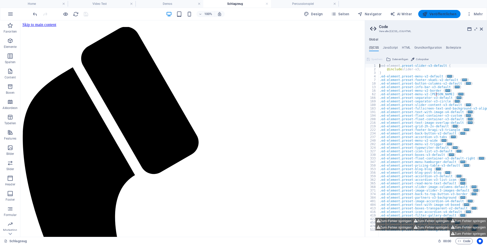
click at [445, 11] on span "Veröffentlichen" at bounding box center [439, 13] width 34 height 5
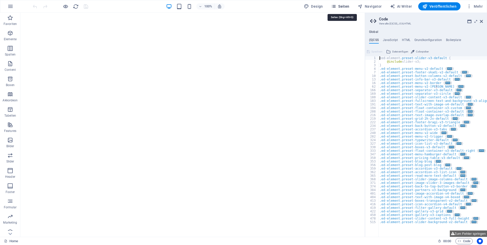
click at [345, 7] on span "Seiten" at bounding box center [340, 6] width 18 height 5
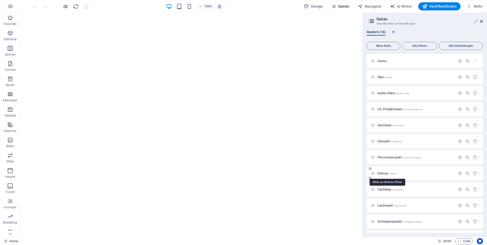
click at [382, 174] on span "Demos /demos" at bounding box center [388, 173] width 20 height 4
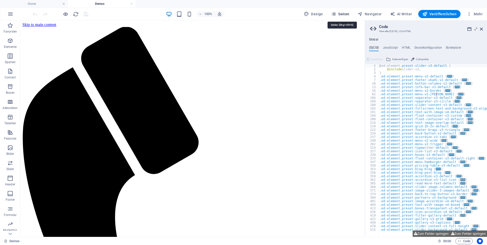
click at [347, 13] on span "Seiten" at bounding box center [340, 13] width 18 height 5
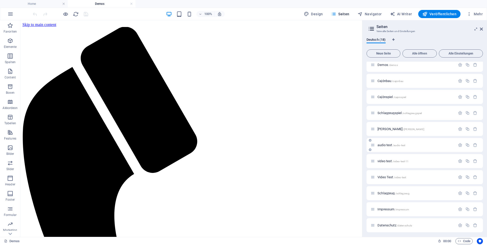
scroll to position [118, 0]
click at [388, 191] on span "Schlagzeug /schlagzeug" at bounding box center [394, 192] width 32 height 4
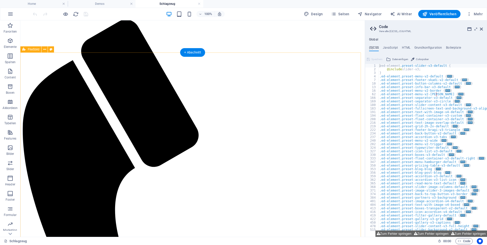
scroll to position [0, 0]
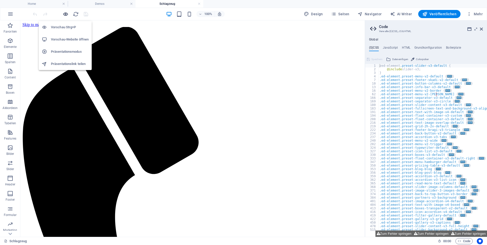
click at [66, 12] on icon "button" at bounding box center [66, 14] width 6 height 6
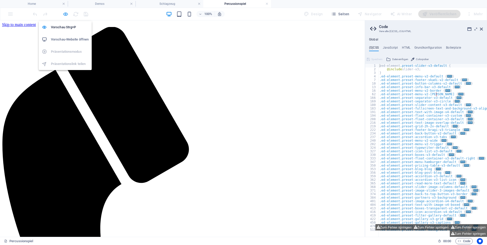
click at [64, 14] on icon "button" at bounding box center [66, 14] width 6 height 6
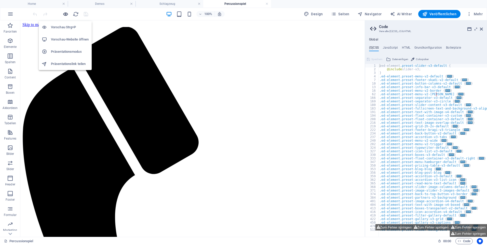
click at [65, 13] on icon "button" at bounding box center [66, 14] width 6 height 6
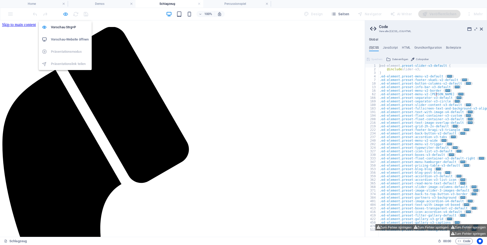
click at [67, 13] on icon "button" at bounding box center [66, 14] width 6 height 6
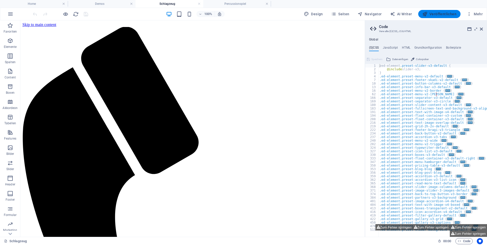
click at [443, 11] on button "Veröffentlichen" at bounding box center [439, 14] width 42 height 8
